Goal: Browse casually

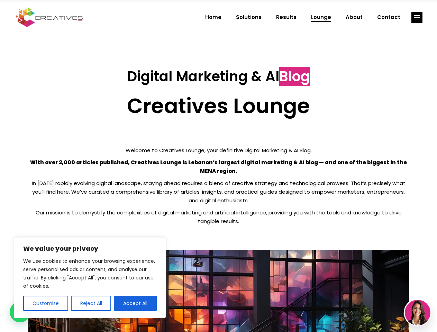
click at [218, 166] on p "With over 2,000 articles published, Creatives Lounge is Lebanon’s largest digit…" at bounding box center [218, 166] width 381 height 17
click at [45, 304] on button "Customise" at bounding box center [45, 303] width 45 height 15
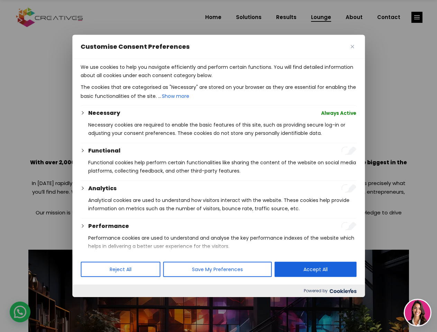
click at [91, 304] on div at bounding box center [218, 166] width 437 height 332
click at [417, 17] on div at bounding box center [218, 166] width 437 height 332
click at [418, 313] on img at bounding box center [418, 313] width 26 height 26
